Goal: Find specific page/section: Find specific page/section

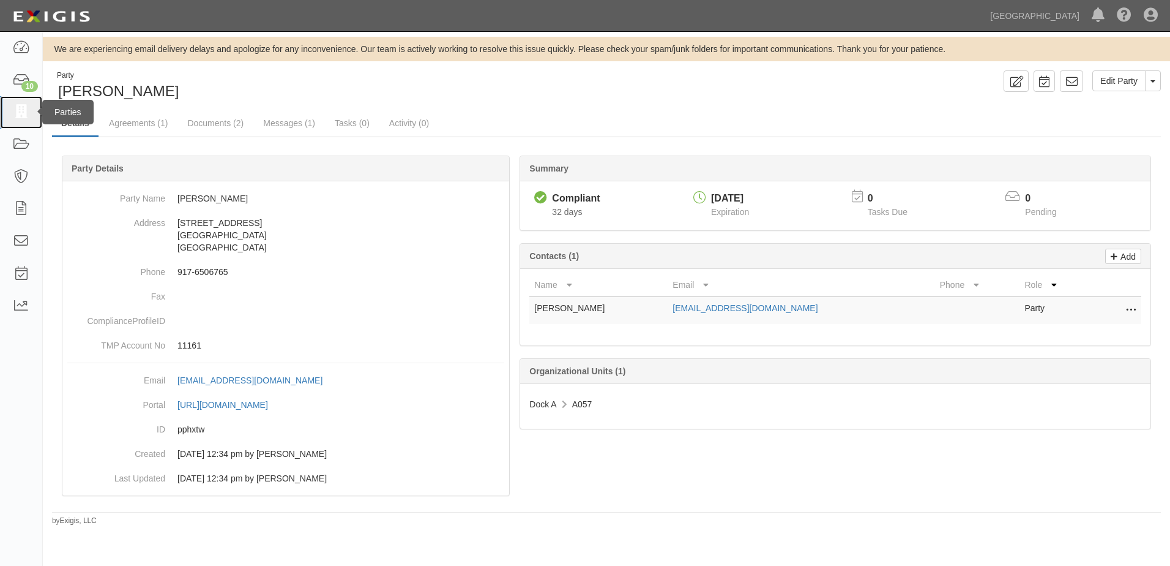
click at [23, 105] on icon at bounding box center [20, 112] width 17 height 14
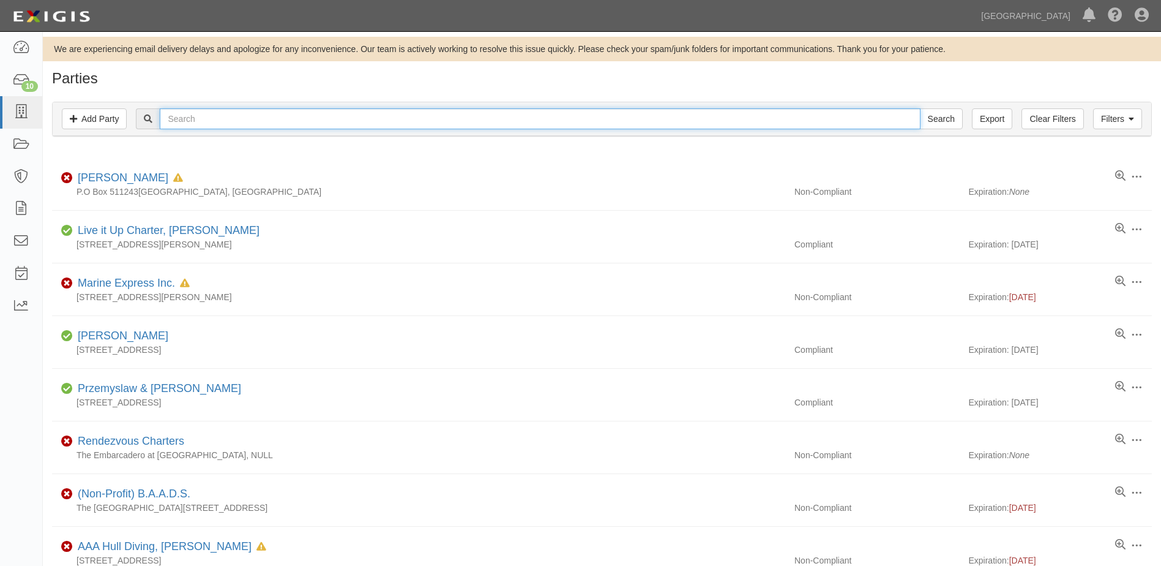
click at [245, 120] on input "text" at bounding box center [540, 118] width 760 height 21
type input "woodruff"
click at [920, 108] on input "Search" at bounding box center [941, 118] width 43 height 21
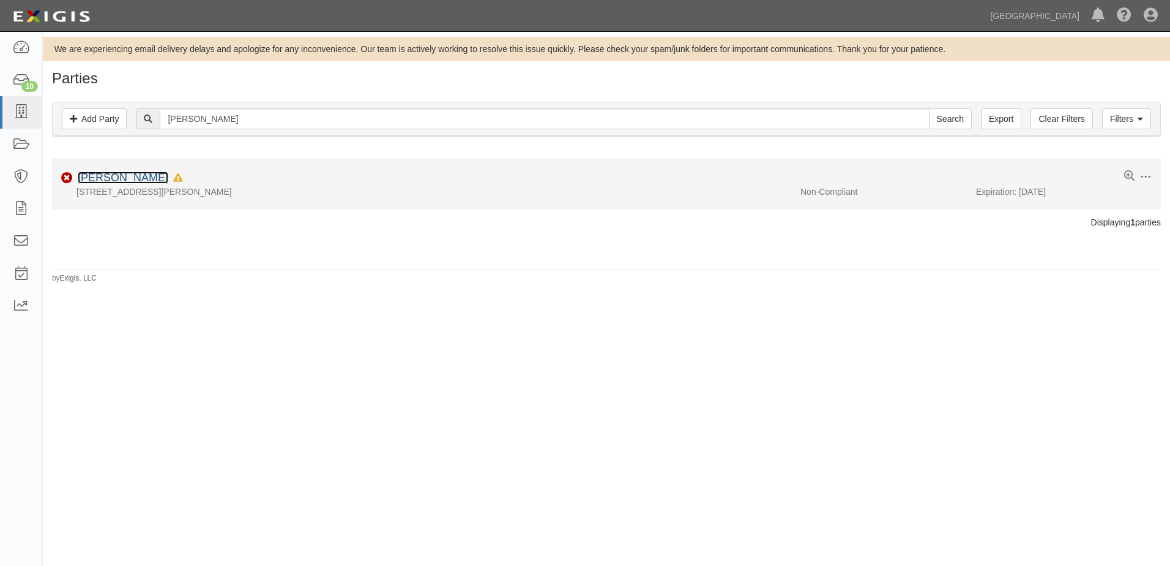
click at [99, 174] on link "[PERSON_NAME]" at bounding box center [123, 177] width 91 height 12
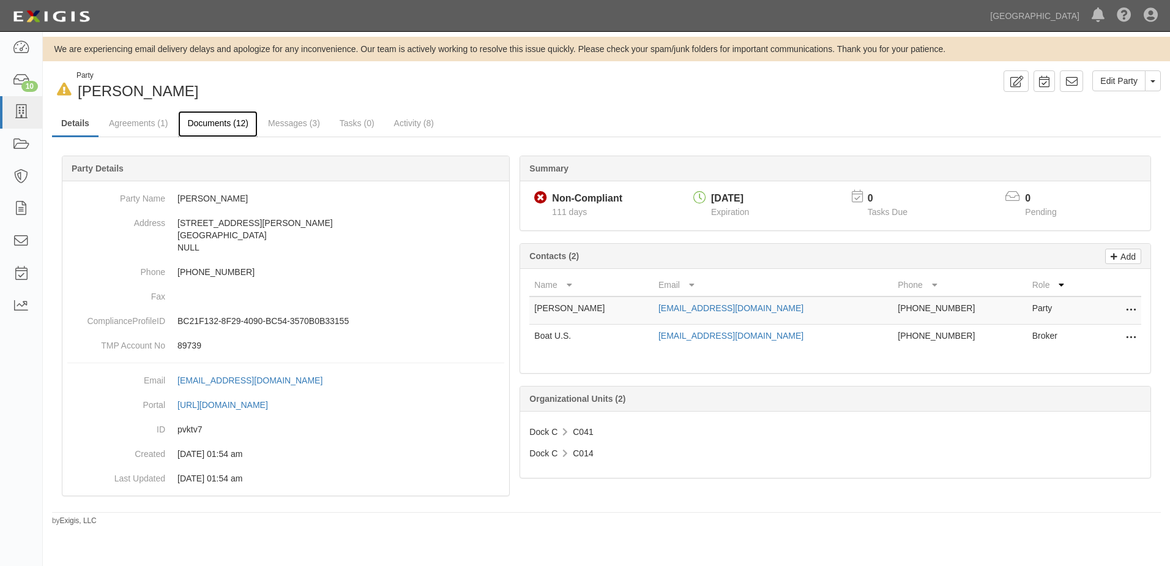
click at [217, 122] on link "Documents (12)" at bounding box center [218, 124] width 80 height 26
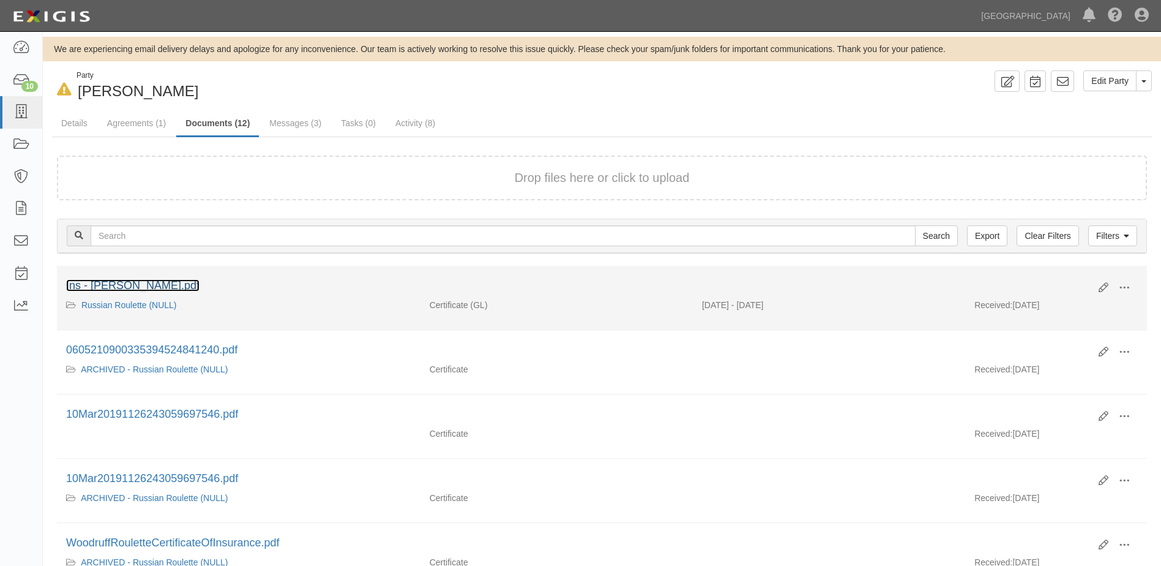
click at [132, 281] on link "Ins - [PERSON_NAME].pdf" at bounding box center [132, 285] width 133 height 12
